Goal: Check status: Check status

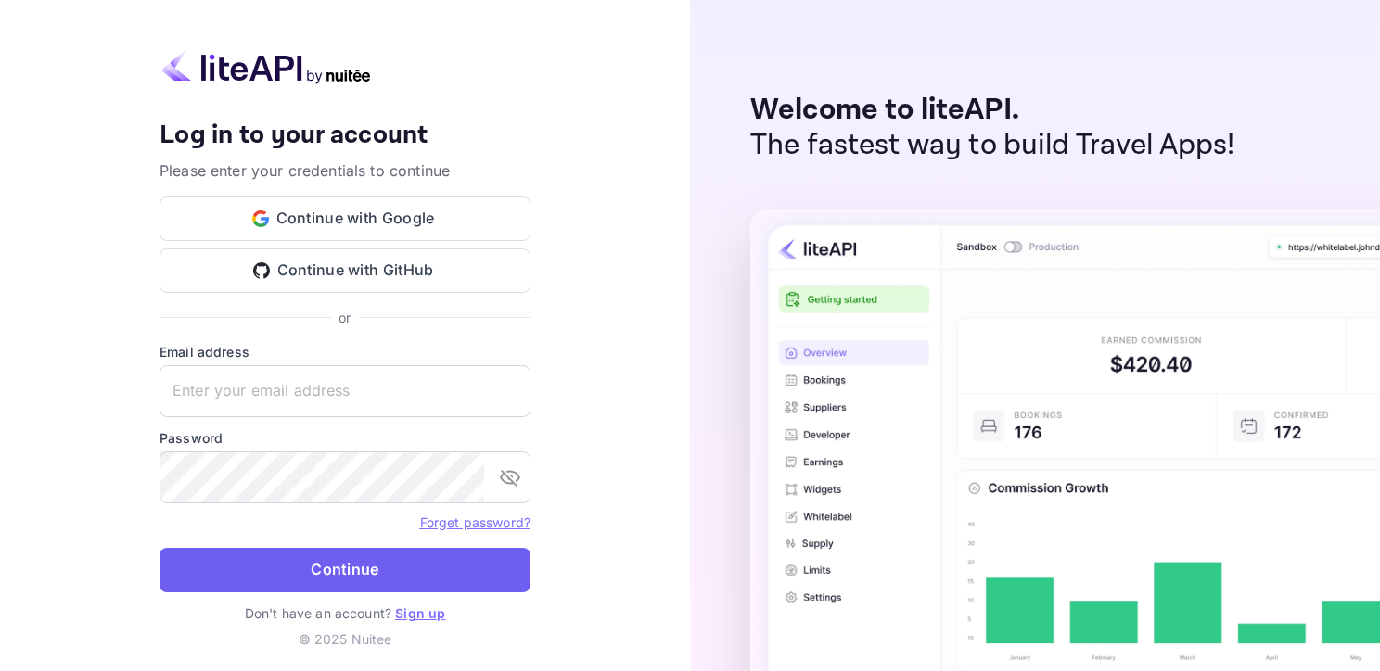
type input "[EMAIL_ADDRESS][DOMAIN_NAME]"
click at [325, 566] on button "Continue" at bounding box center [344, 570] width 371 height 45
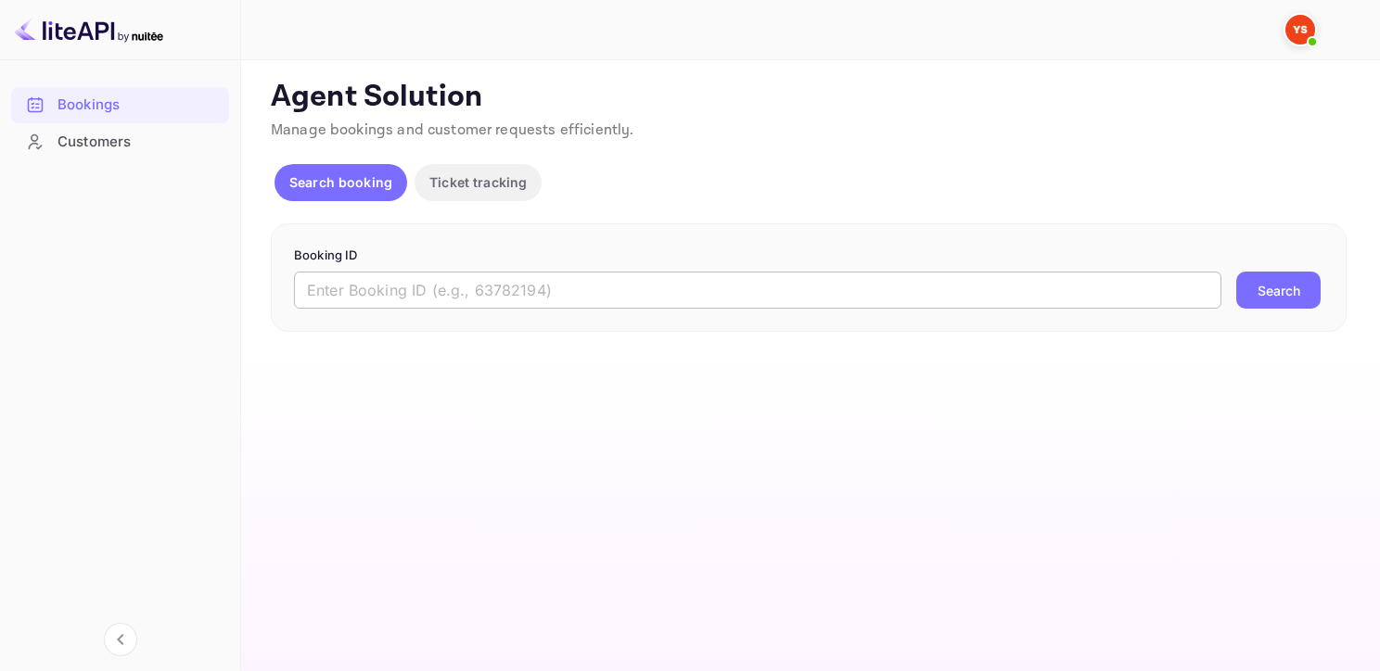
click at [391, 286] on input "text" at bounding box center [757, 290] width 927 height 37
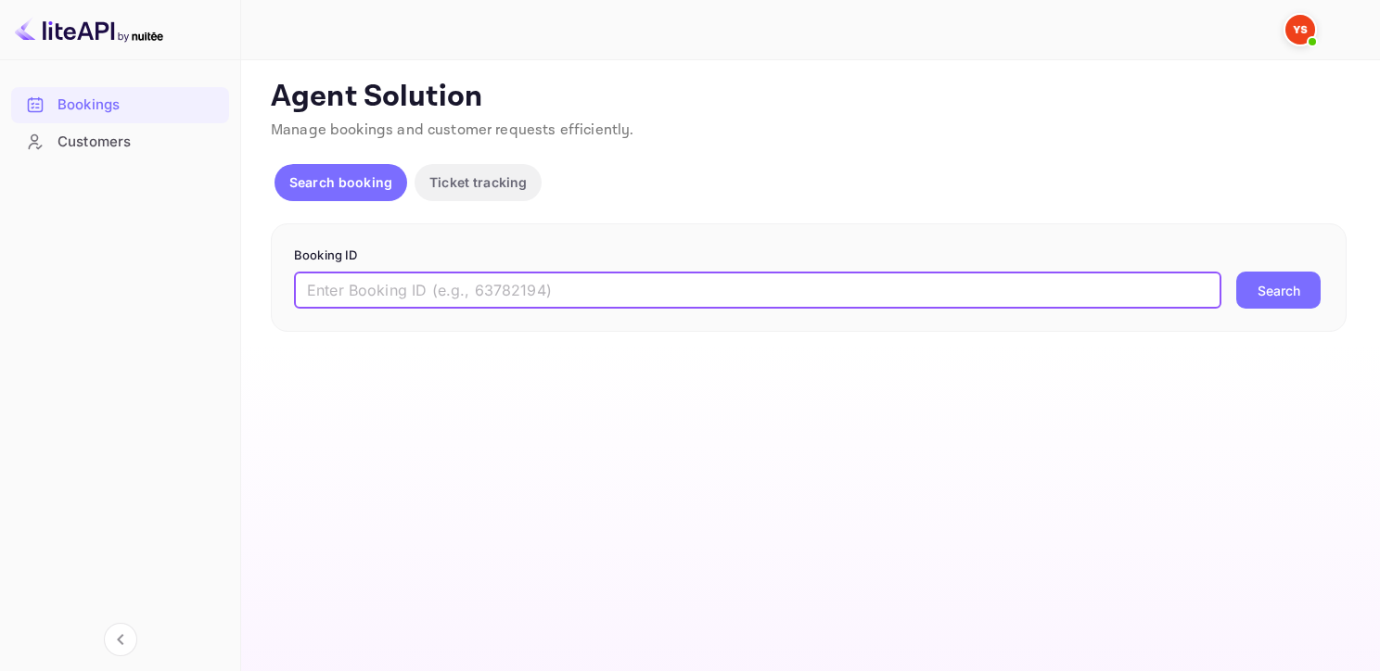
paste input "9403517"
type input "9403517"
click at [1236, 272] on button "Search" at bounding box center [1278, 290] width 84 height 37
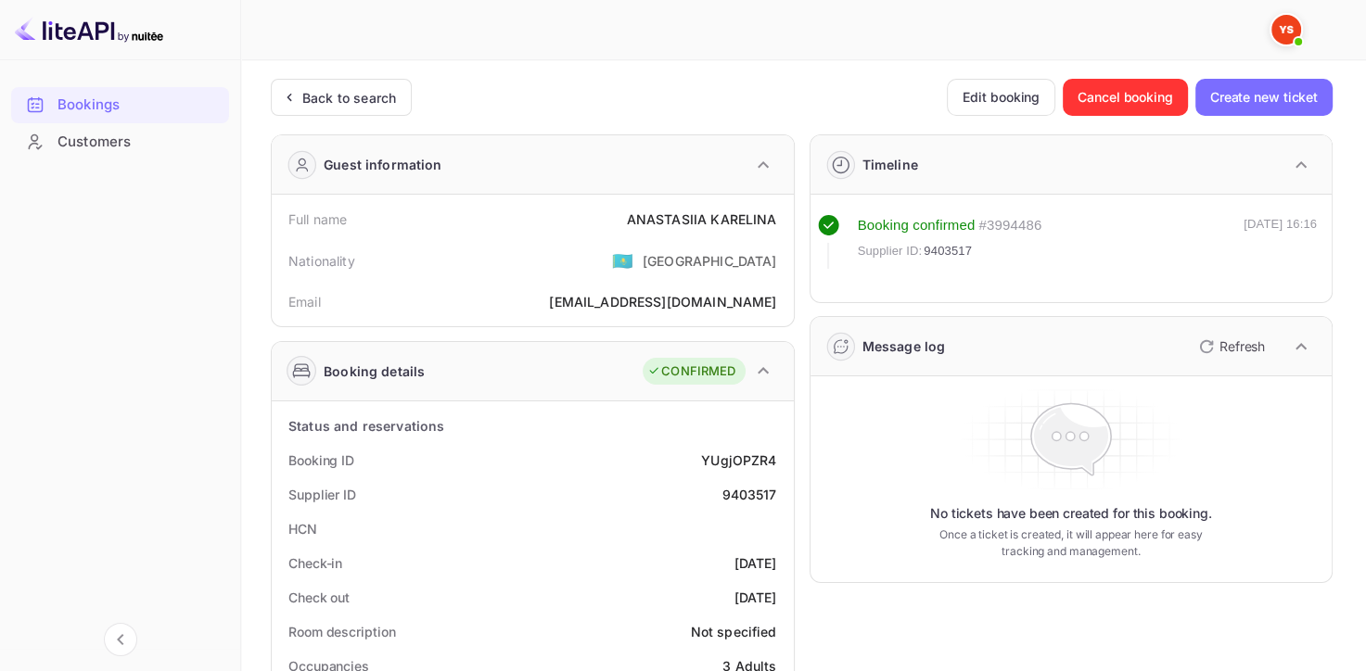
click at [742, 490] on div "9403517" at bounding box center [748, 494] width 55 height 19
copy div "9403517"
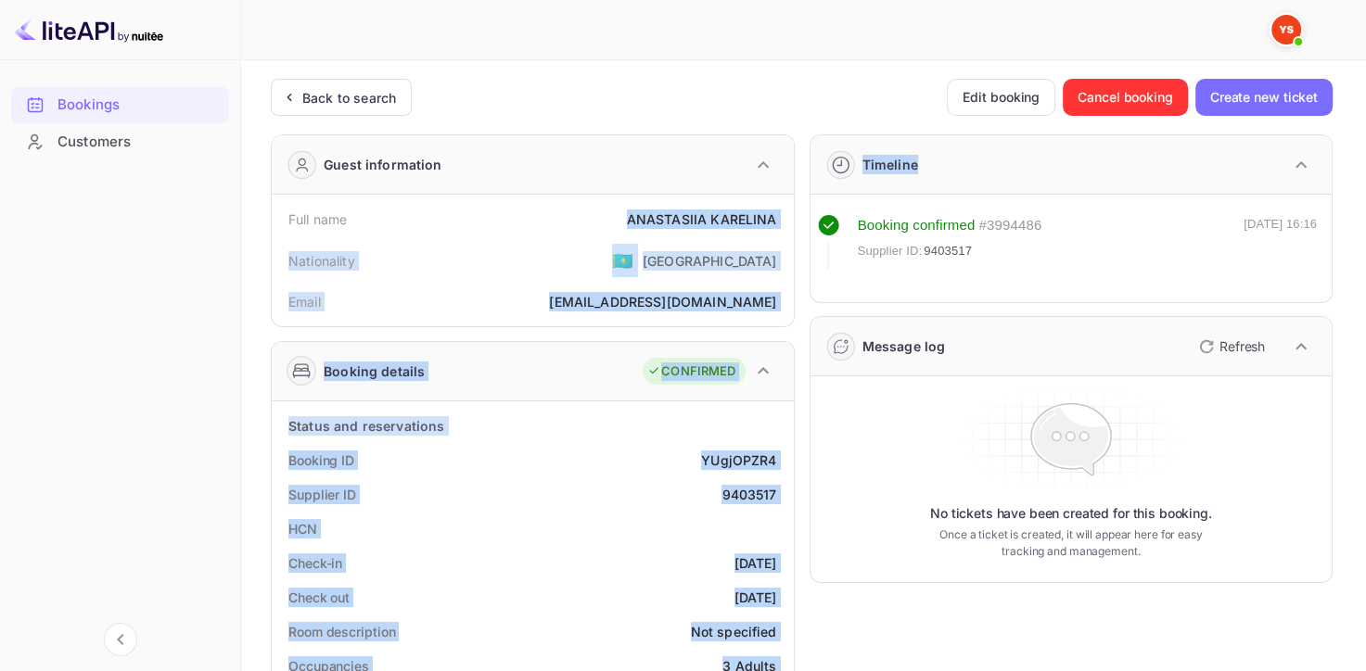
drag, startPoint x: 629, startPoint y: 219, endPoint x: 797, endPoint y: 226, distance: 168.9
click at [786, 220] on div "Full name [PERSON_NAME] Nationality 🇰🇿 [DEMOGRAPHIC_DATA] Email [EMAIL_ADDRESS]…" at bounding box center [533, 261] width 522 height 132
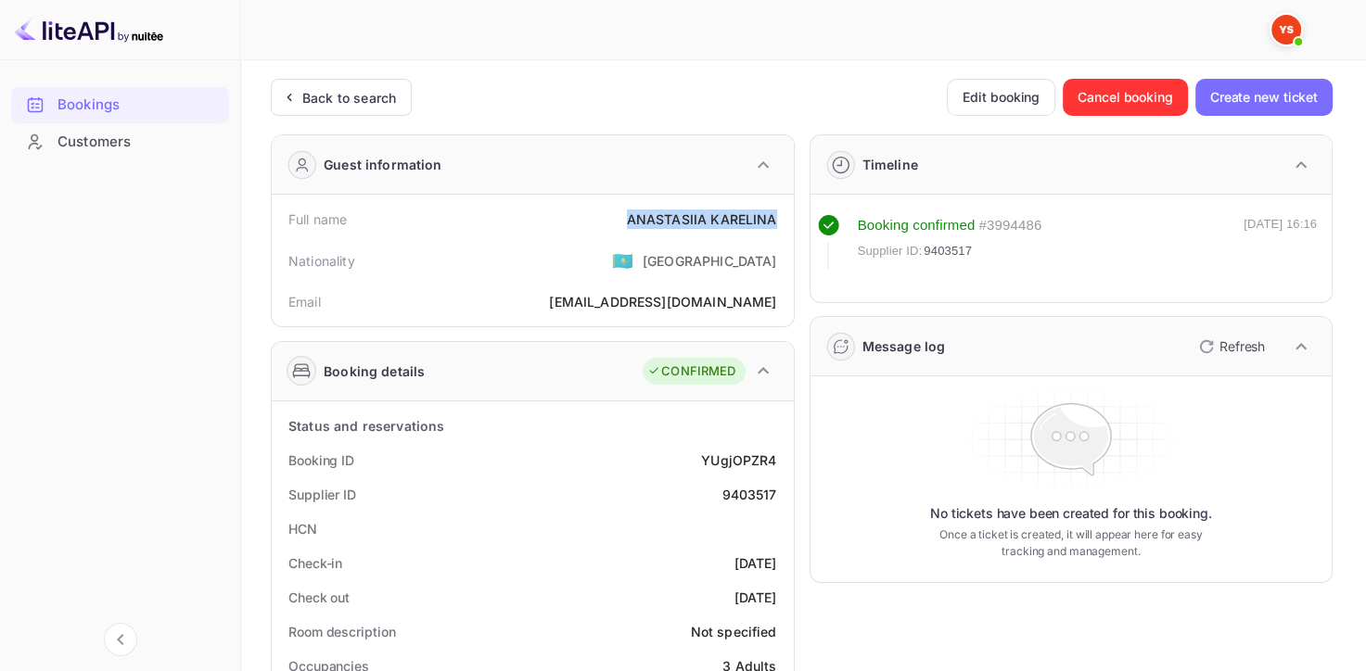
drag, startPoint x: 781, startPoint y: 210, endPoint x: 606, endPoint y: 215, distance: 174.4
click at [606, 215] on div "Full name [PERSON_NAME]" at bounding box center [532, 219] width 507 height 34
copy div "[PERSON_NAME]"
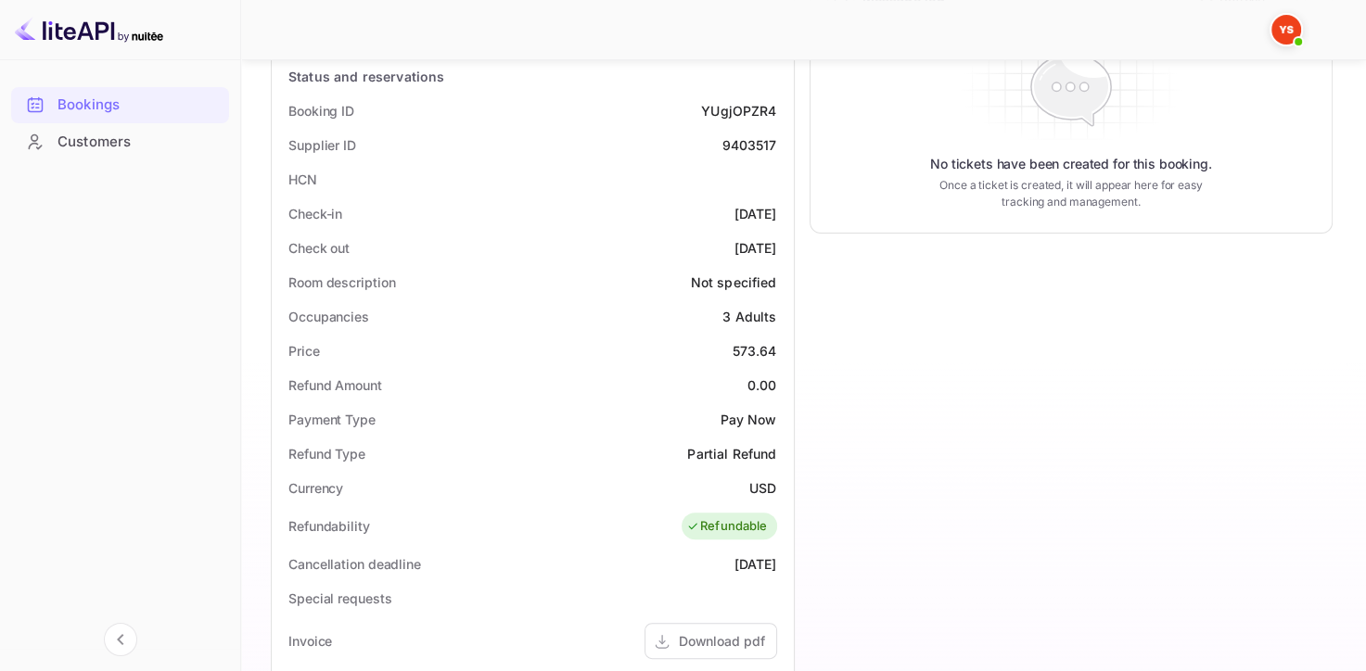
scroll to position [371, 0]
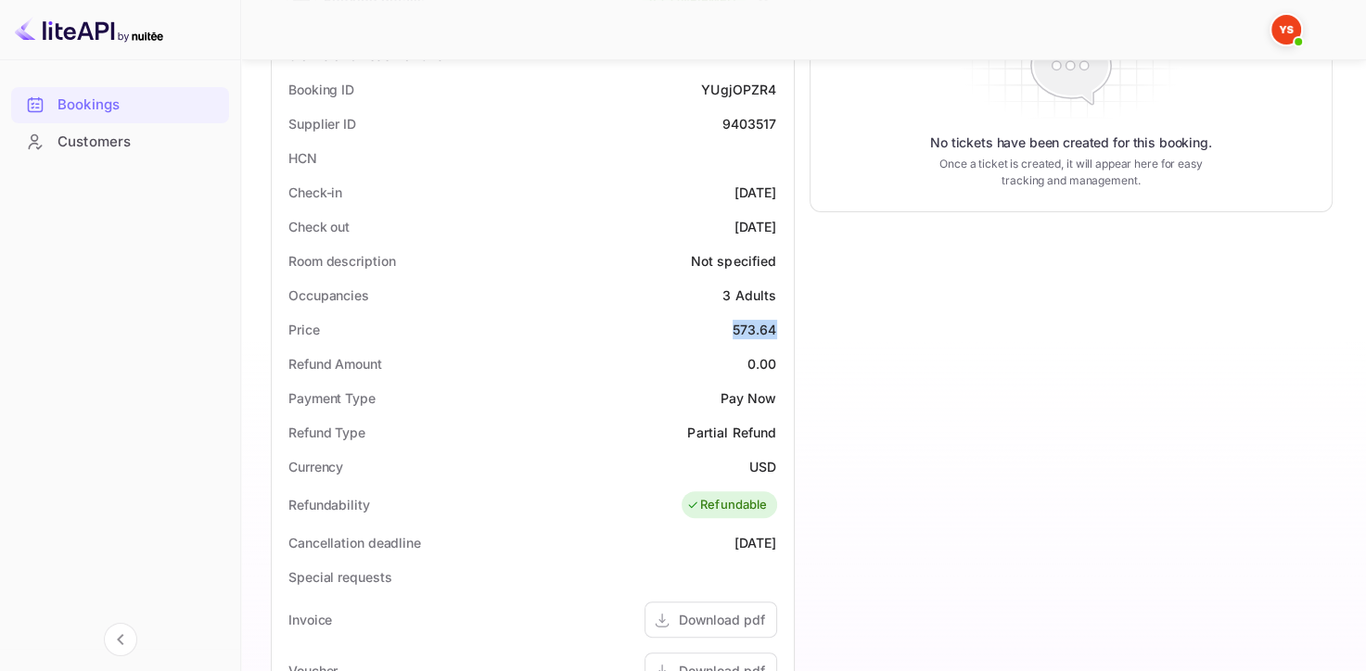
drag, startPoint x: 729, startPoint y: 327, endPoint x: 793, endPoint y: 329, distance: 64.0
click at [793, 329] on div "Status and reservations Booking ID YUgjOPZR4 Supplier ID 9403517 HCN Check-in […" at bounding box center [533, 542] width 522 height 1022
copy div "573.64"
